Goal: Entertainment & Leisure: Consume media (video, audio)

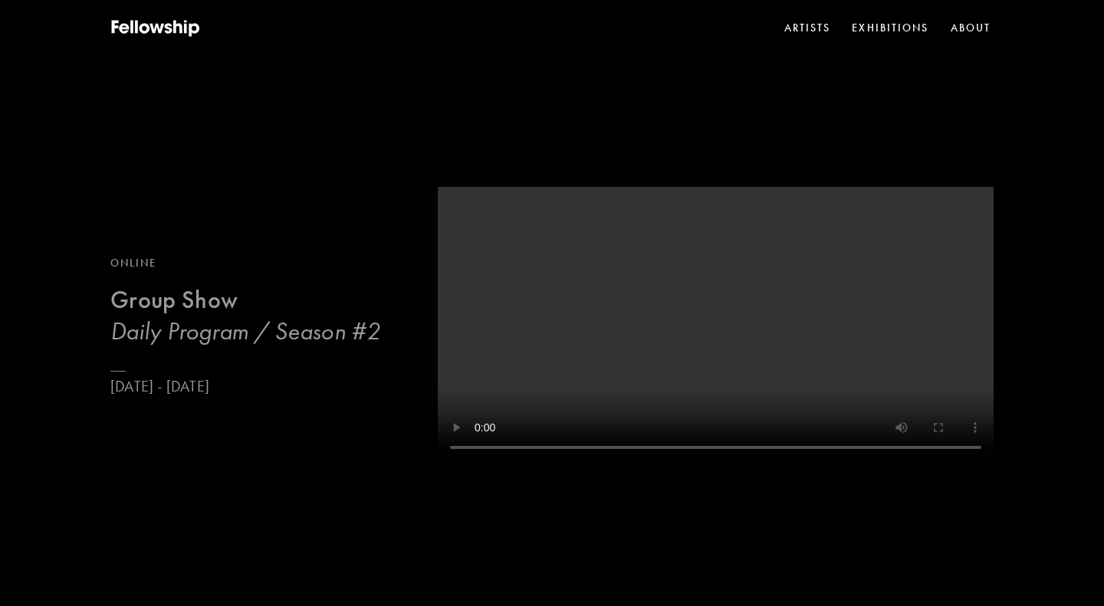
click at [247, 325] on h3 "Daily Program / Season #2" at bounding box center [245, 331] width 270 height 31
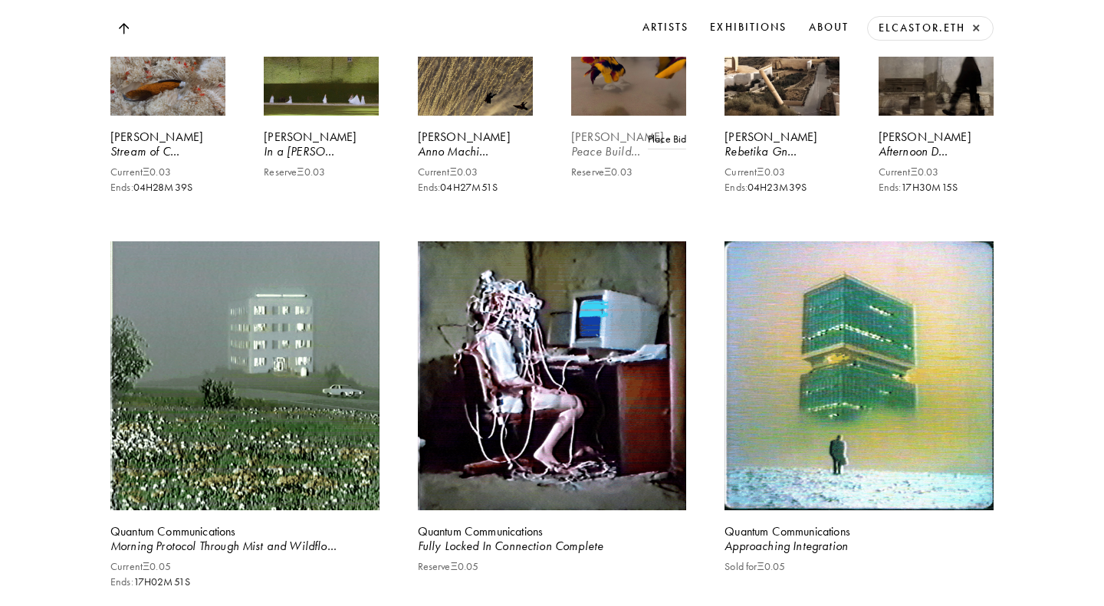
scroll to position [1662, 0]
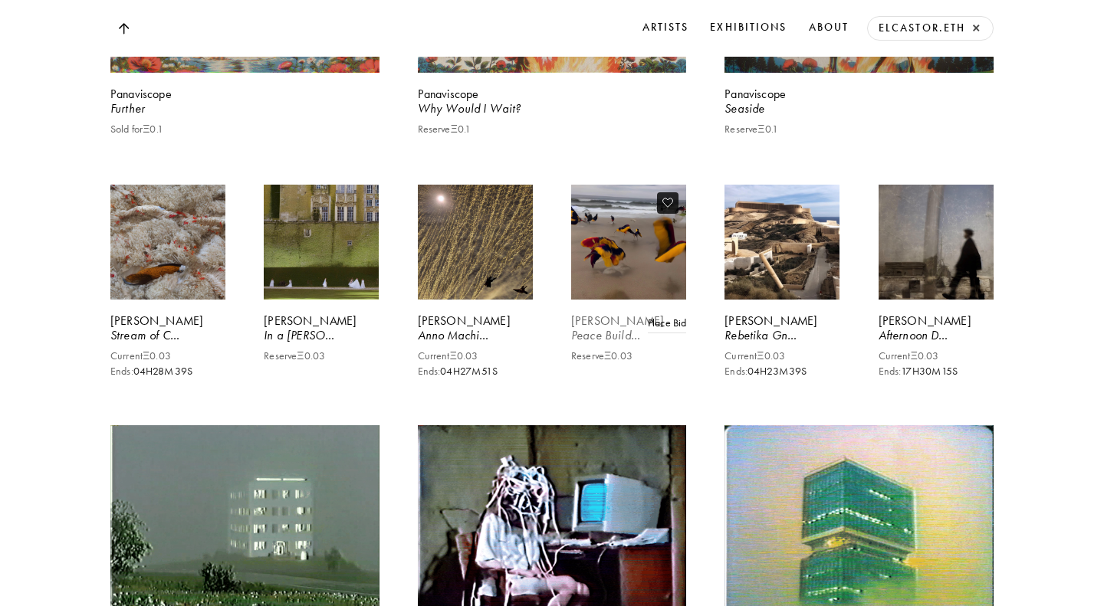
click at [638, 302] on video at bounding box center [629, 242] width 119 height 119
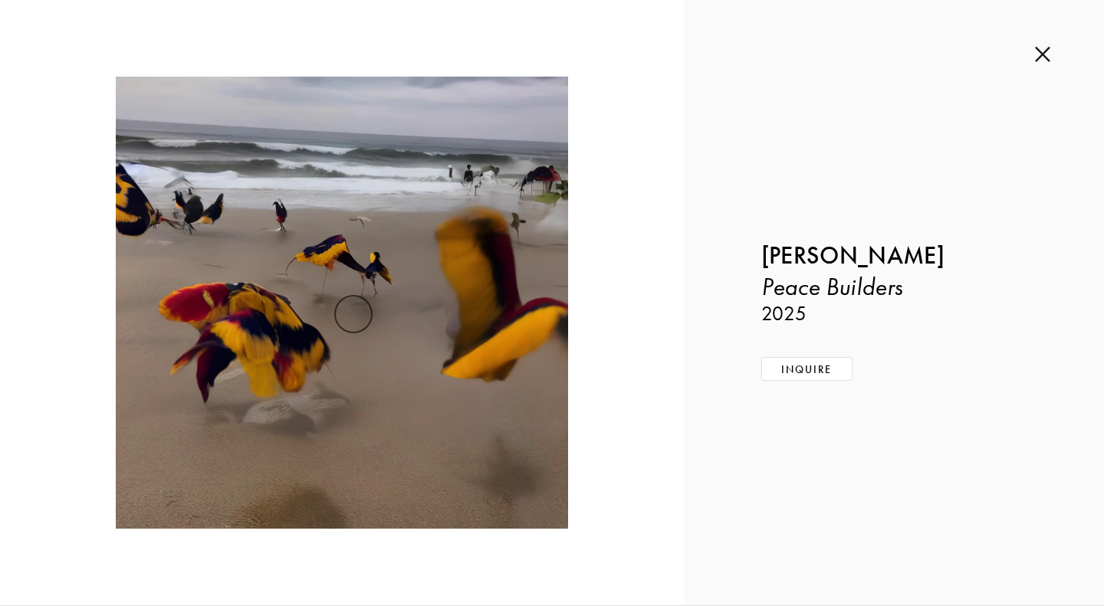
scroll to position [1753, 0]
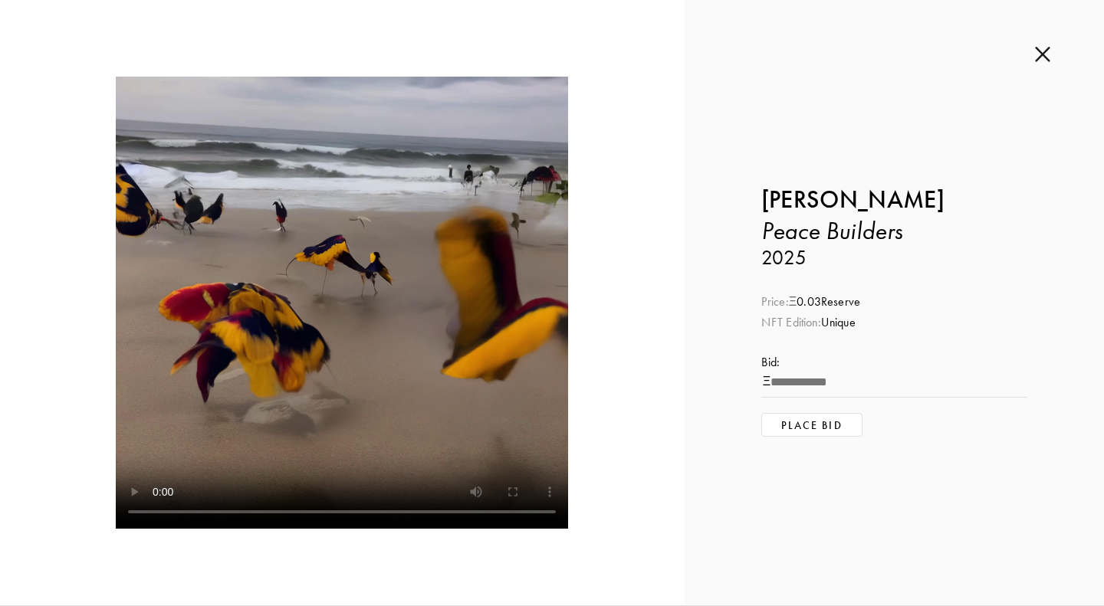
click at [1043, 56] on img at bounding box center [1042, 54] width 15 height 17
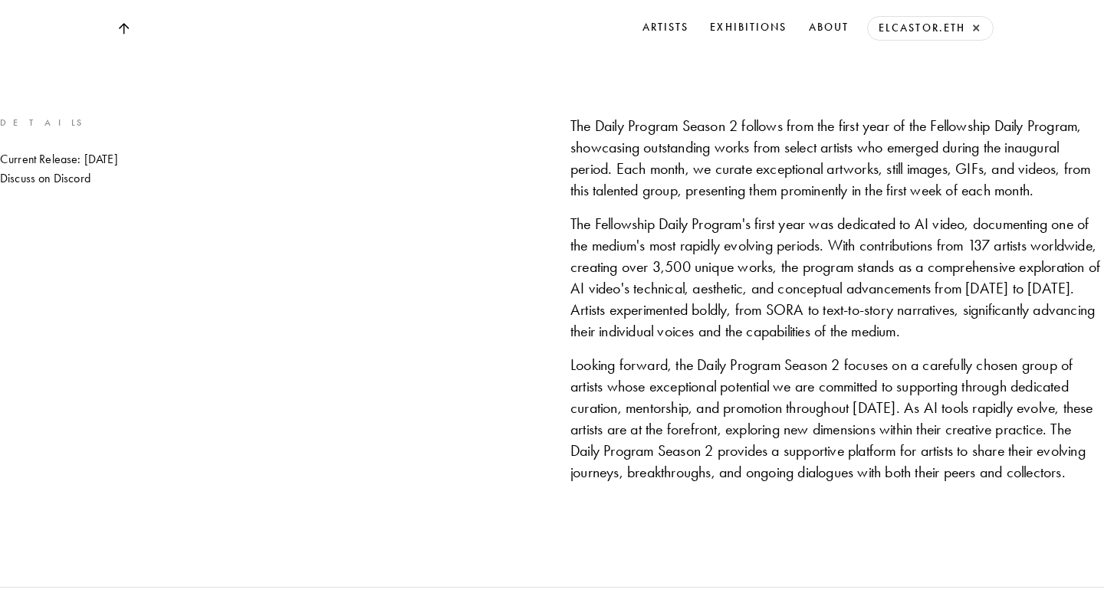
scroll to position [1512, 0]
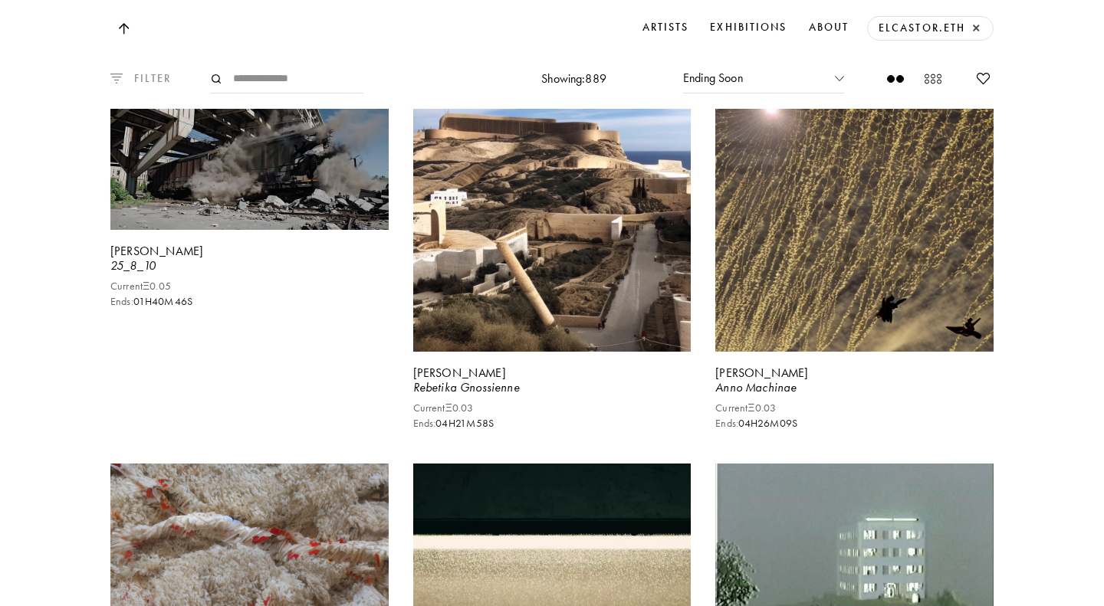
scroll to position [1620, 0]
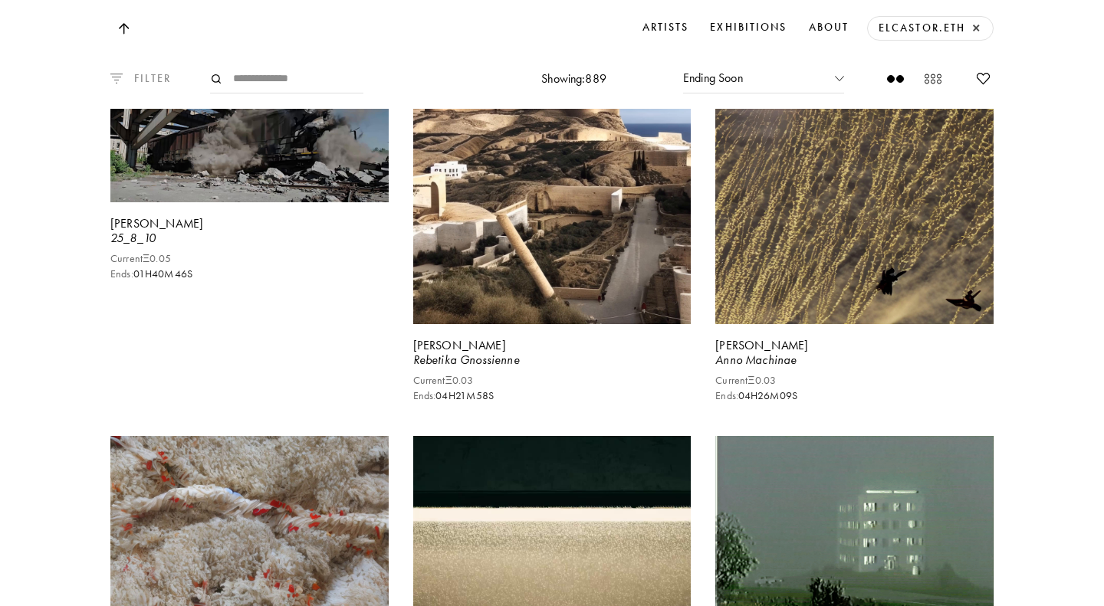
click at [149, 87] on p "FILTER" at bounding box center [147, 79] width 49 height 17
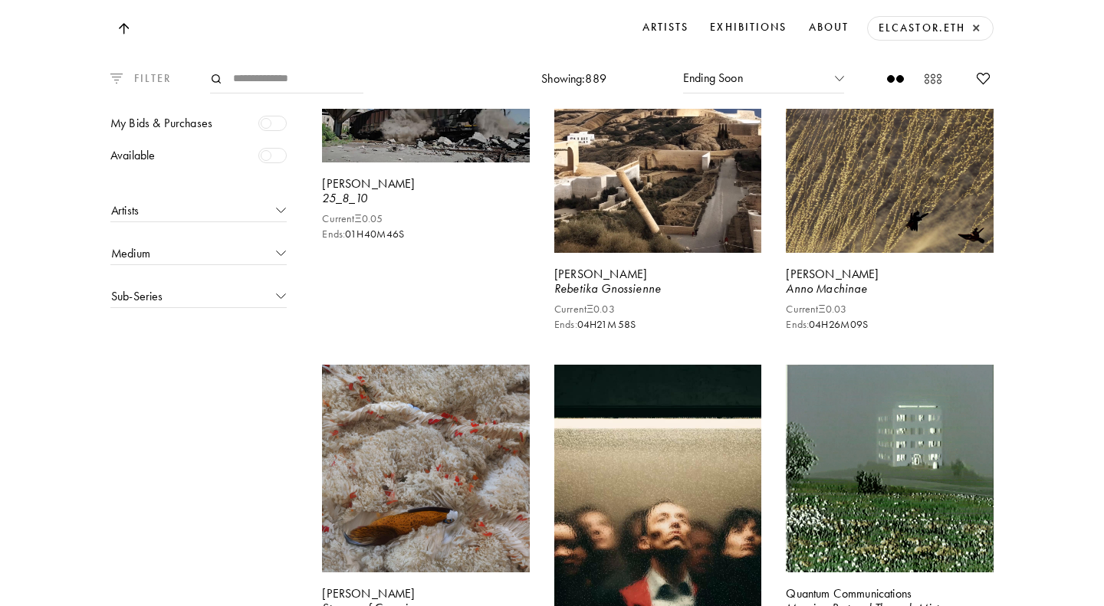
click at [150, 87] on p "FILTER" at bounding box center [147, 79] width 49 height 17
click at [120, 84] on img at bounding box center [116, 79] width 12 height 10
click at [319, 165] on video at bounding box center [426, 104] width 214 height 120
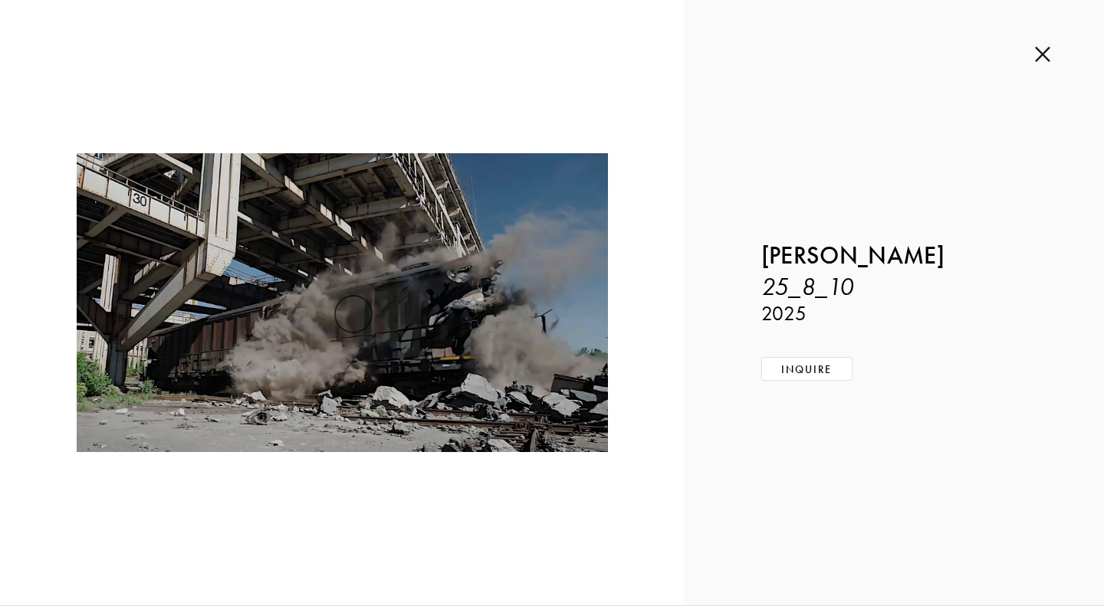
click at [1041, 55] on img at bounding box center [1042, 54] width 15 height 17
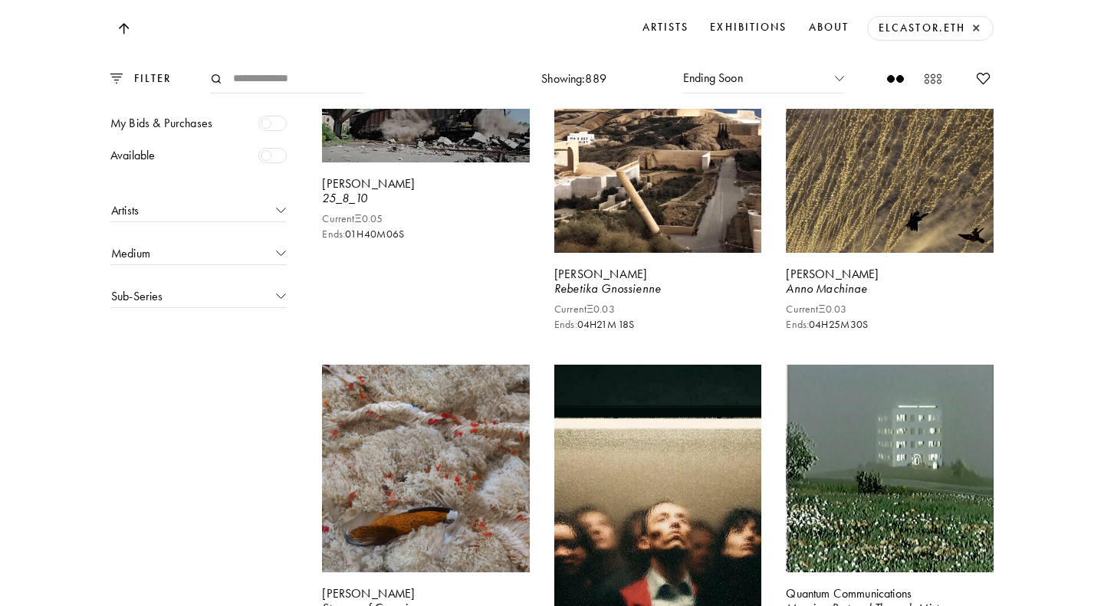
click at [274, 163] on div at bounding box center [272, 155] width 28 height 15
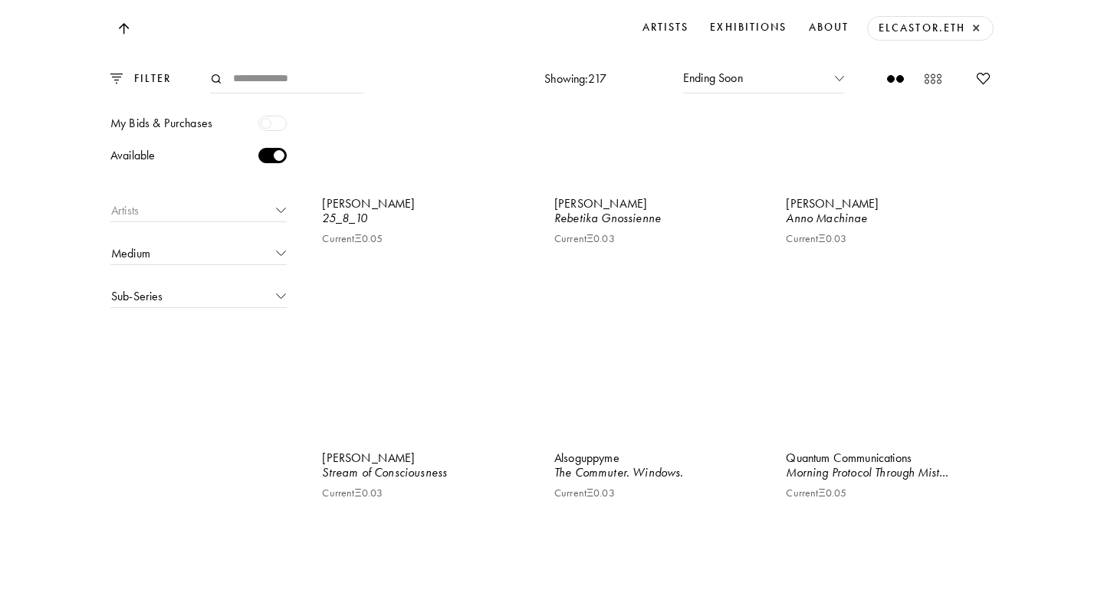
scroll to position [1663, 0]
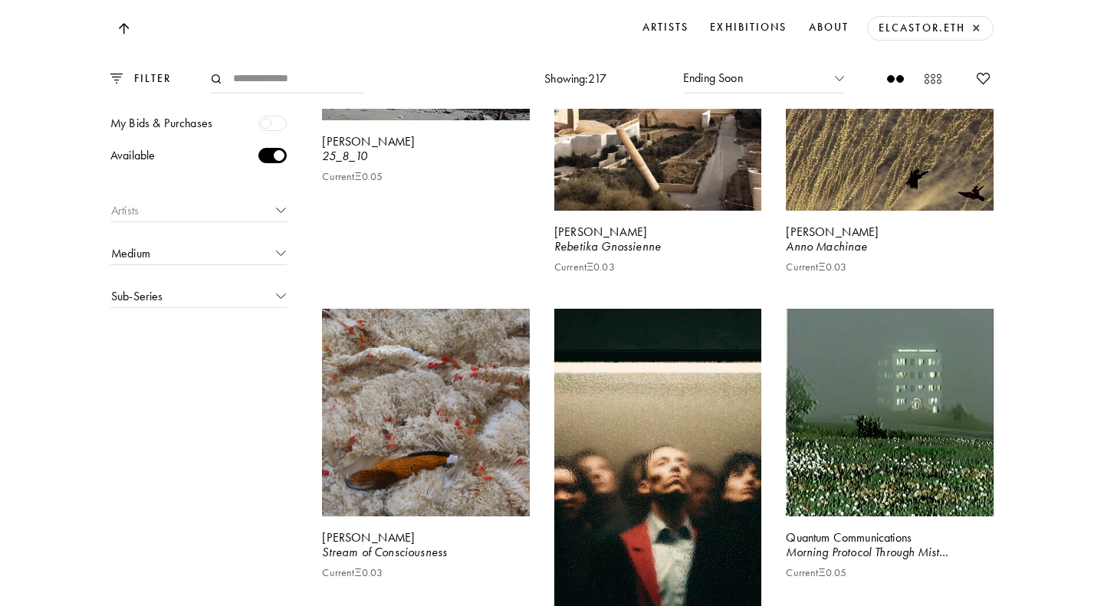
click at [282, 214] on img at bounding box center [281, 210] width 10 height 5
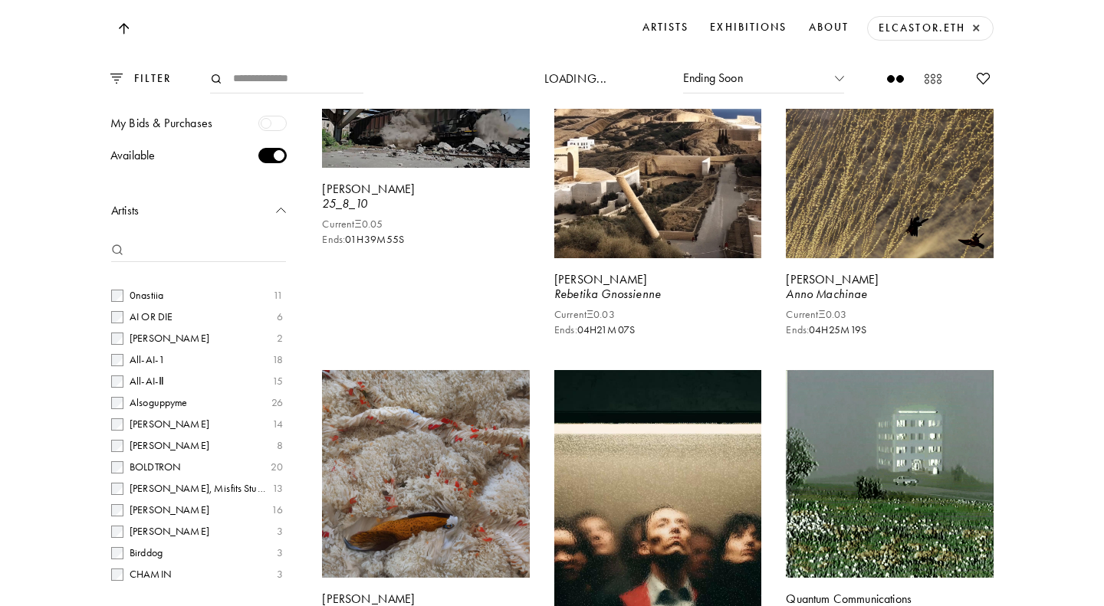
scroll to position [371, 0]
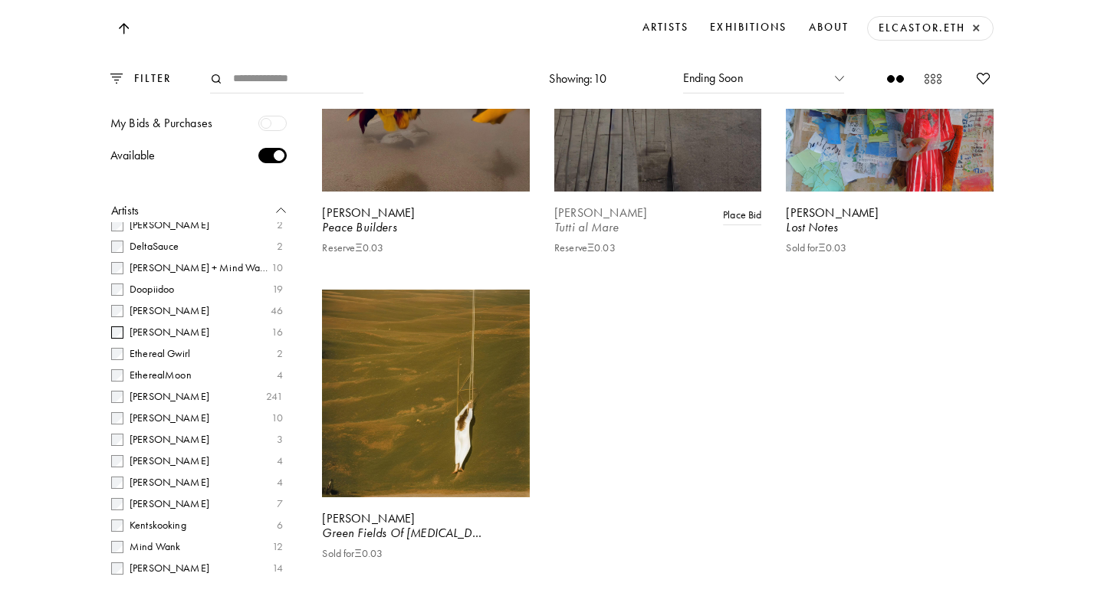
scroll to position [2292, 0]
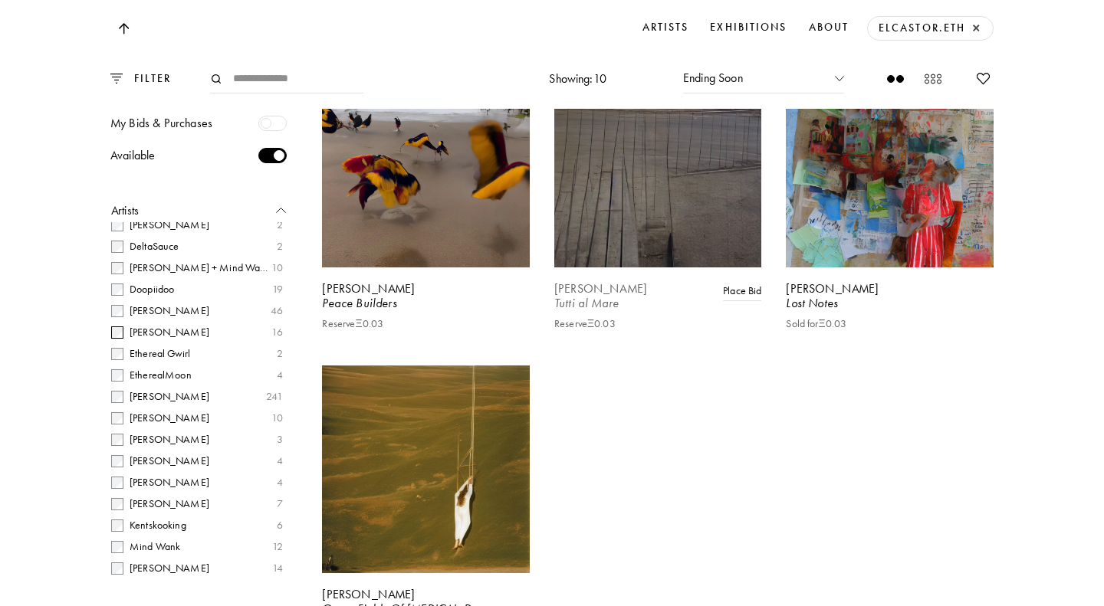
click at [657, 271] on video at bounding box center [658, 164] width 214 height 214
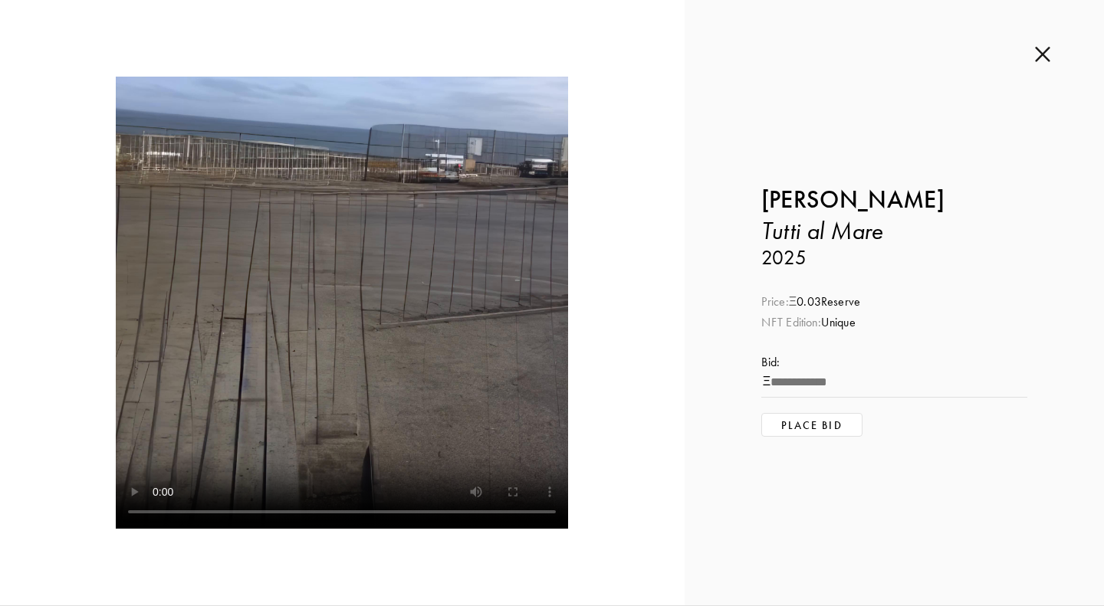
click at [1046, 56] on img at bounding box center [1042, 54] width 15 height 17
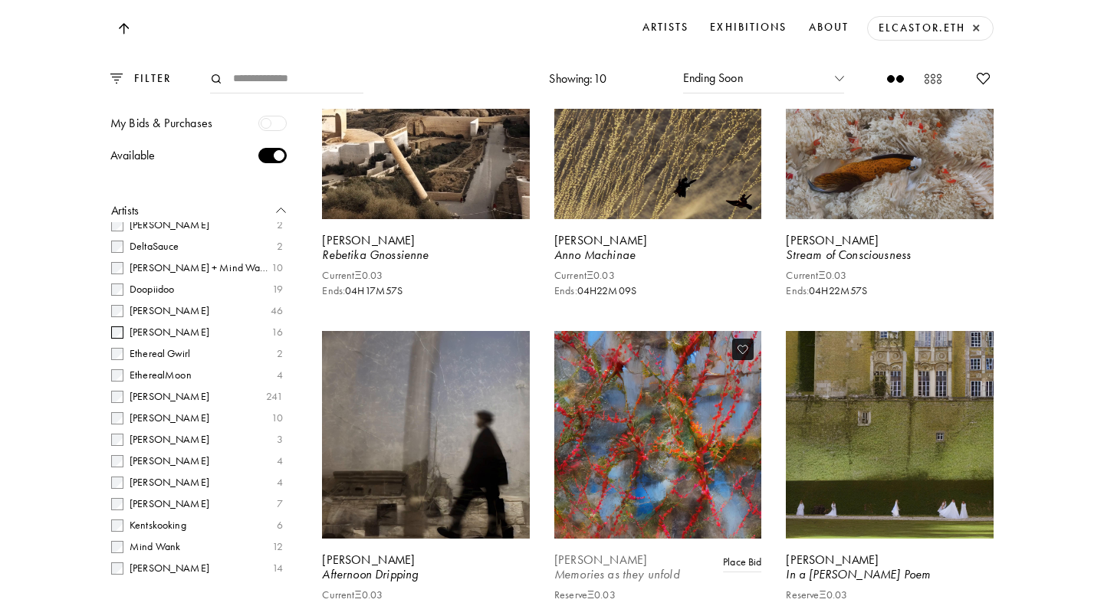
scroll to position [1703, 0]
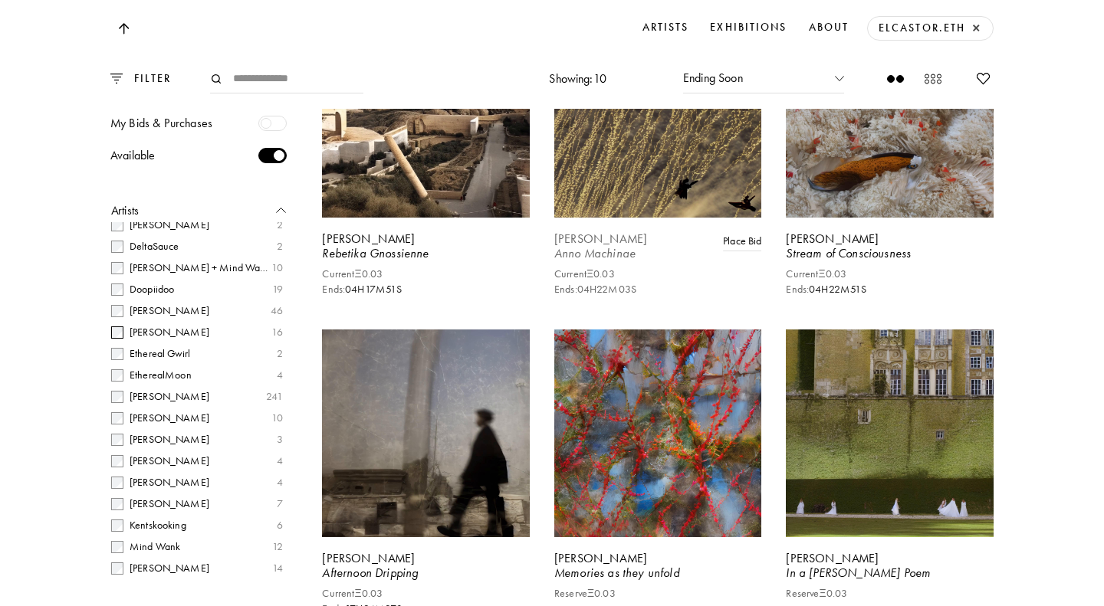
click at [646, 222] on video at bounding box center [658, 115] width 214 height 214
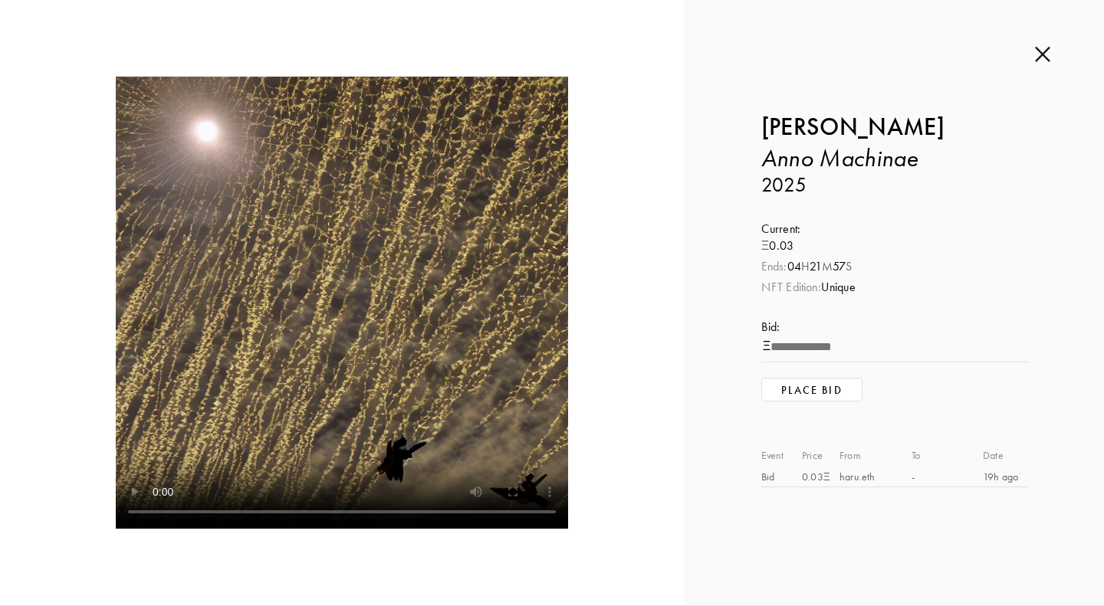
click at [1043, 57] on img at bounding box center [1042, 54] width 15 height 17
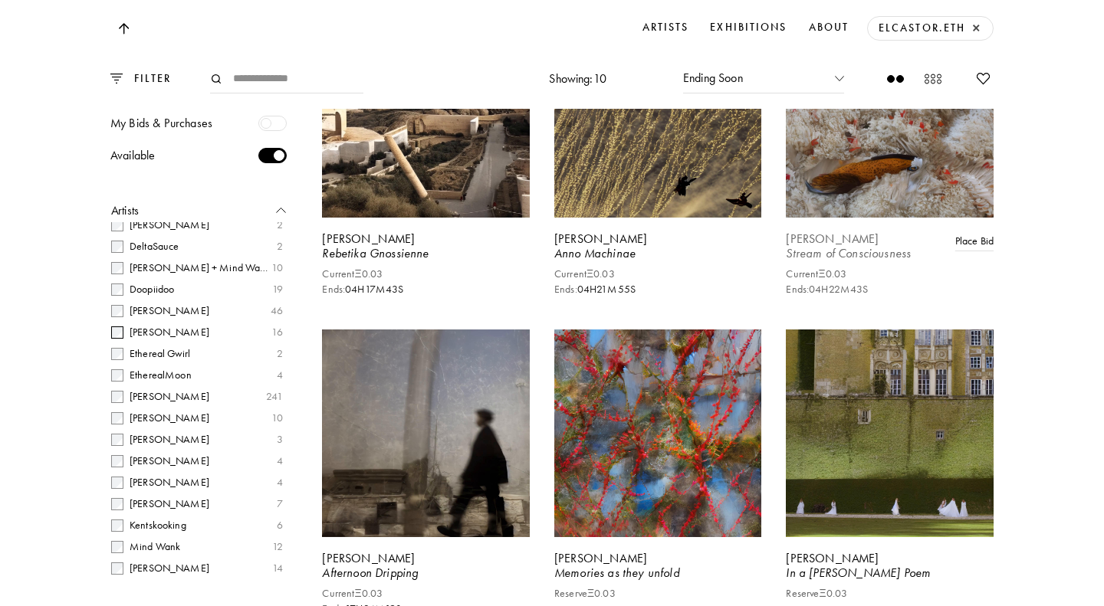
click at [884, 222] on video at bounding box center [890, 115] width 214 height 214
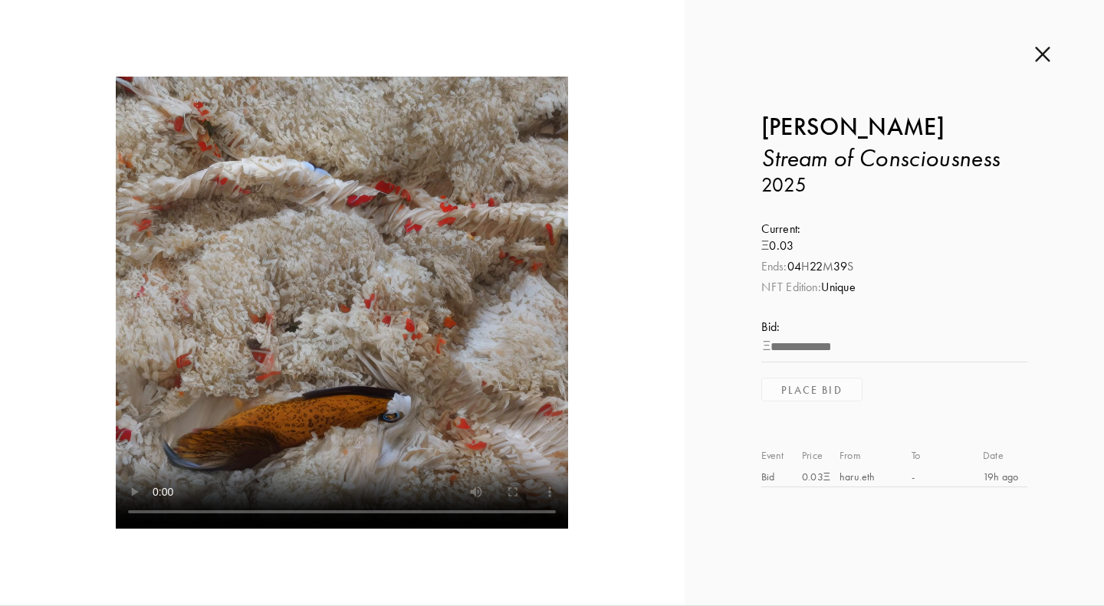
click at [1045, 54] on img at bounding box center [1042, 54] width 15 height 17
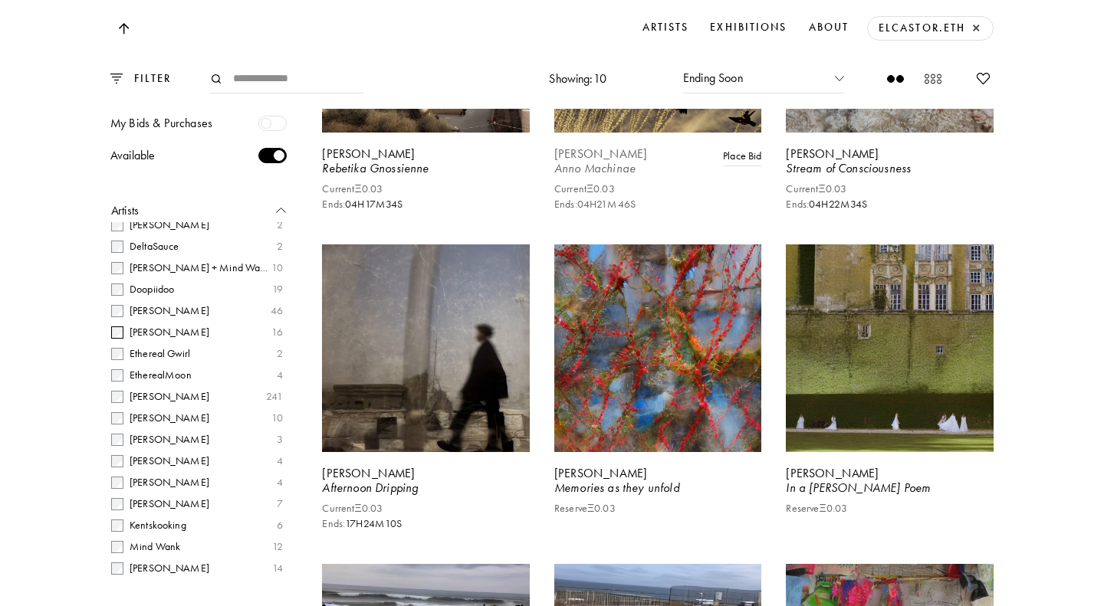
scroll to position [2004, 0]
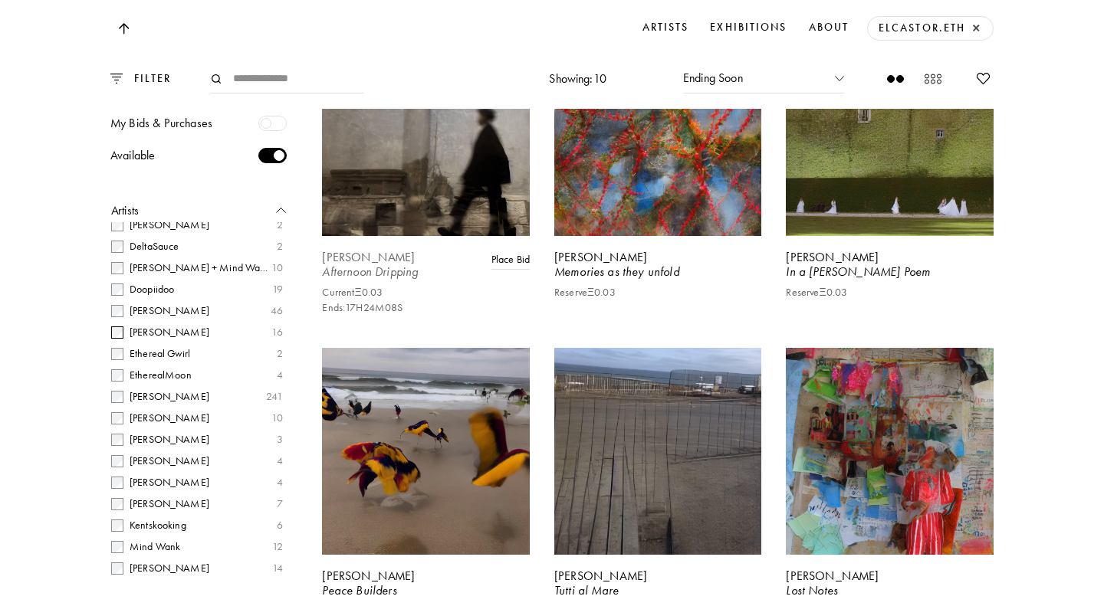
click at [454, 239] on video at bounding box center [426, 132] width 214 height 214
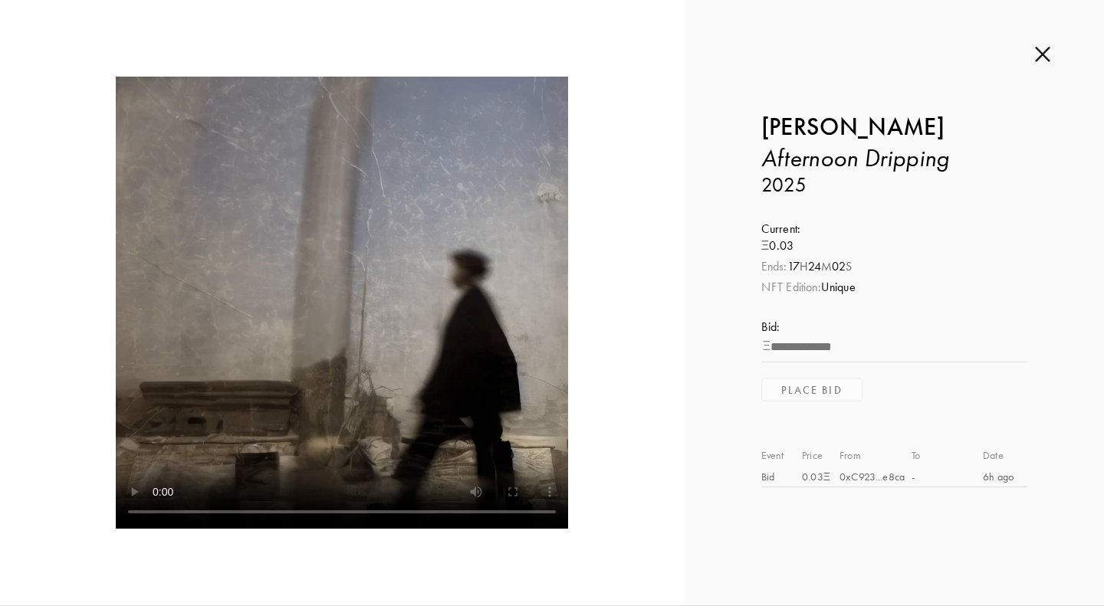
click at [1041, 56] on img at bounding box center [1042, 54] width 15 height 17
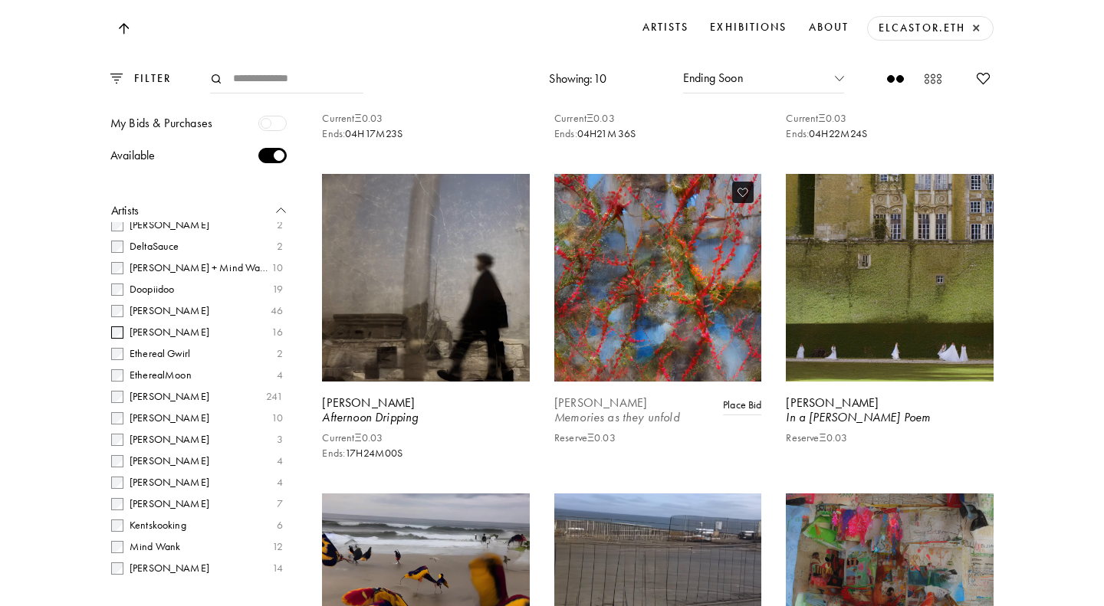
scroll to position [1708, 0]
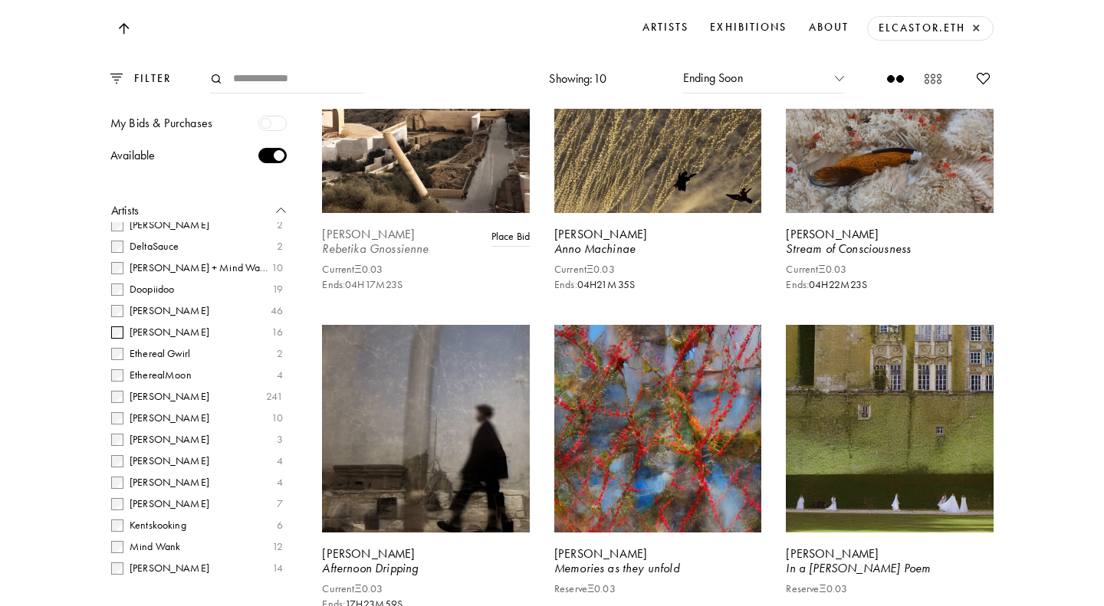
click at [429, 217] on video at bounding box center [426, 110] width 214 height 214
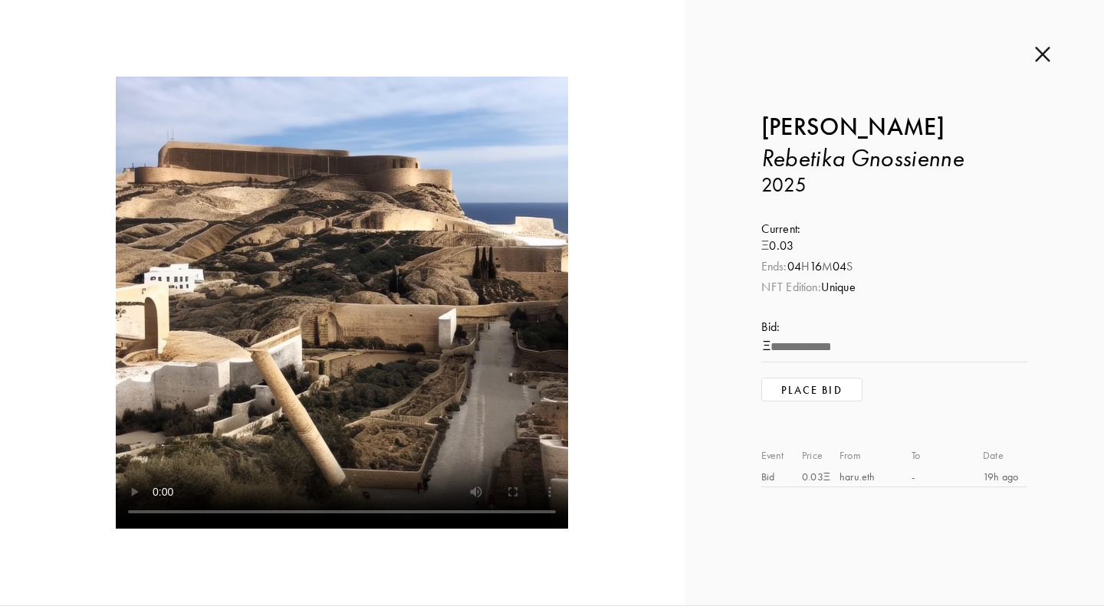
click at [1047, 58] on img at bounding box center [1042, 54] width 15 height 17
